Goal: Find specific page/section: Find specific page/section

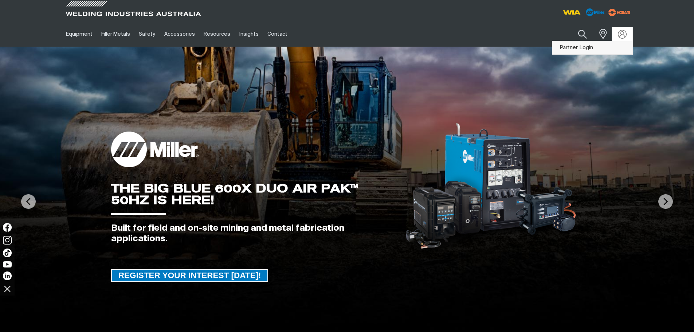
click at [620, 45] on link "Partner Login" at bounding box center [592, 47] width 80 height 13
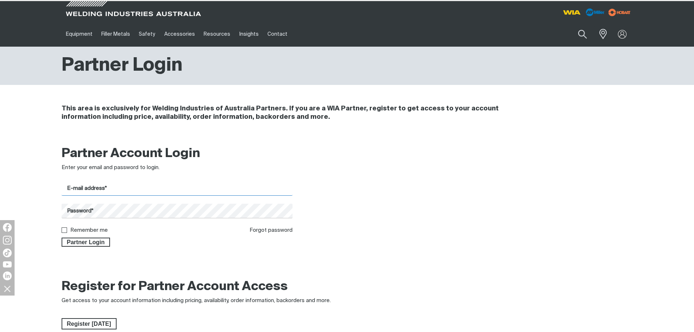
type input "[PERSON_NAME][EMAIL_ADDRESS][PERSON_NAME][DOMAIN_NAME]"
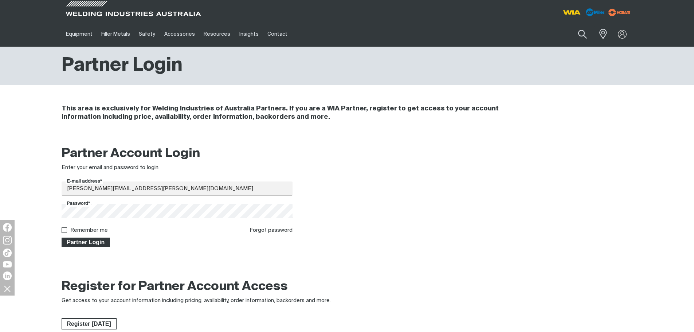
click at [99, 242] on span "Partner Login" at bounding box center [85, 241] width 47 height 9
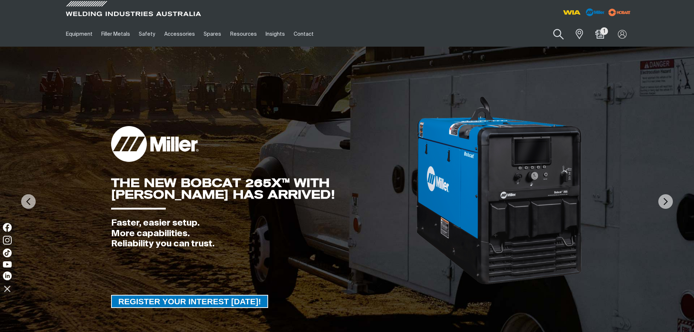
click at [559, 35] on button "Search products" at bounding box center [559, 34] width 30 height 21
click at [519, 35] on input "Search" at bounding box center [514, 34] width 112 height 16
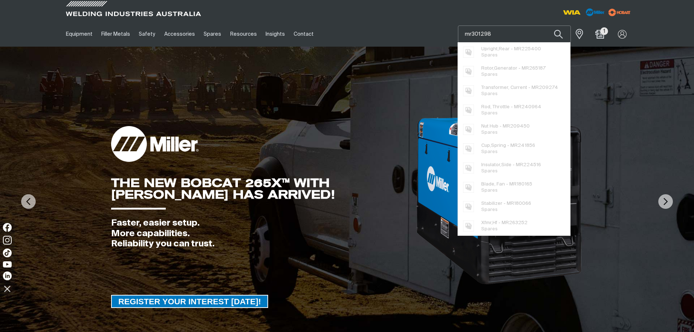
type input "mr301298"
click at [546, 25] on button "Search products" at bounding box center [558, 33] width 25 height 17
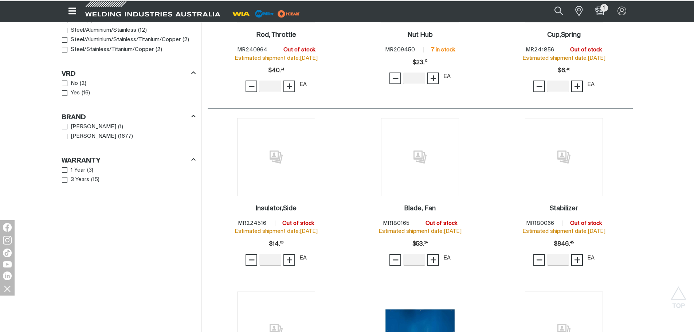
scroll to position [546, 0]
